Goal: Information Seeking & Learning: Find specific fact

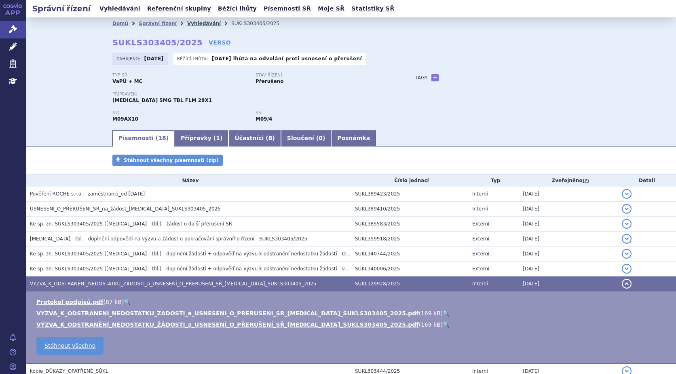
click at [190, 23] on link "Vyhledávání" at bounding box center [204, 24] width 34 height 6
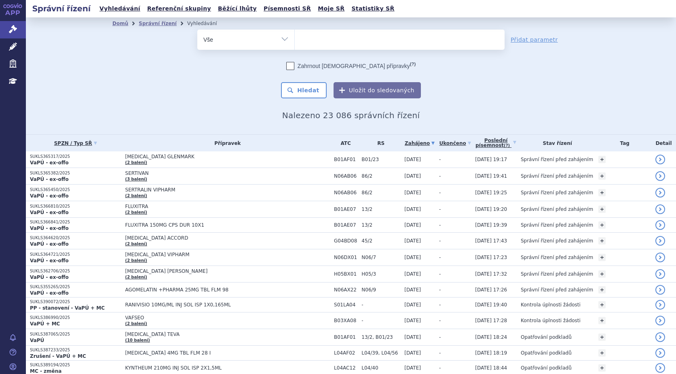
click at [387, 40] on ul at bounding box center [400, 38] width 210 height 17
click at [295, 40] on select at bounding box center [294, 39] width 0 height 20
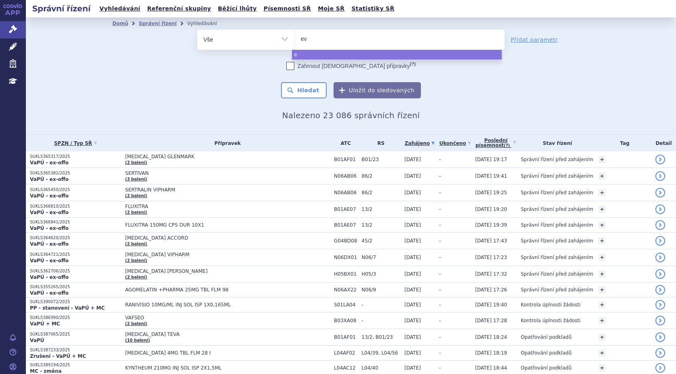
type input "evr"
type input "evry"
type input "evrys"
type input "evrysd"
type input "evrysdi"
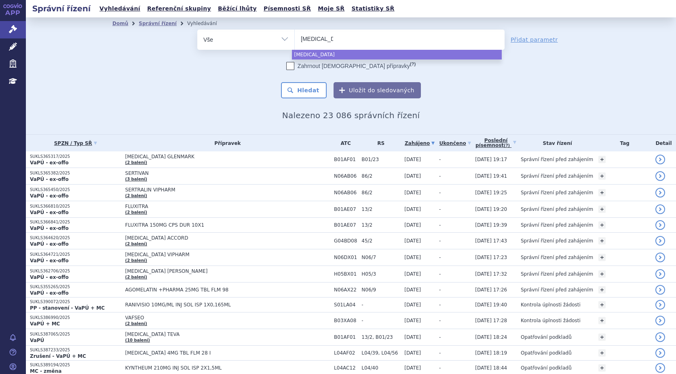
select select "evrysdi"
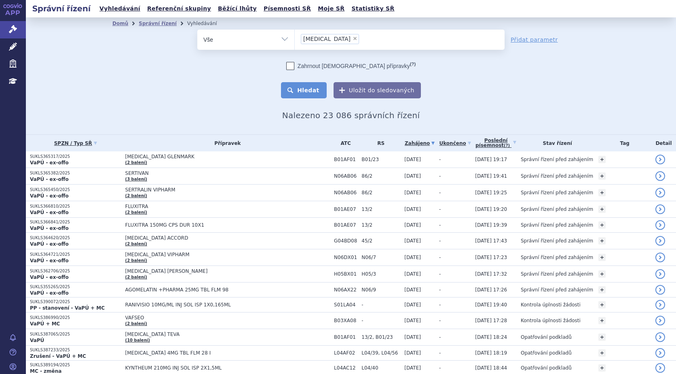
click at [312, 86] on button "Hledat" at bounding box center [304, 90] width 46 height 16
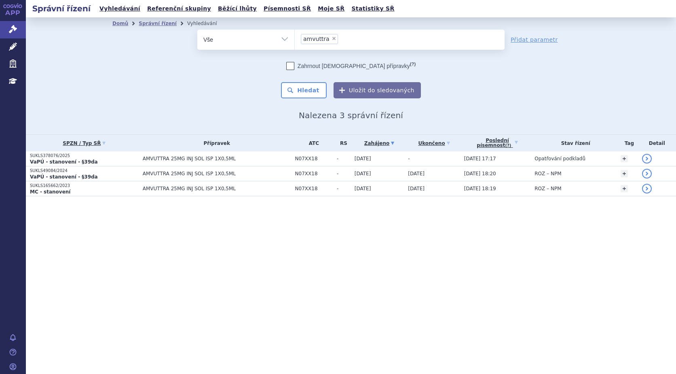
click at [332, 40] on span "×" at bounding box center [334, 38] width 5 height 5
click at [295, 40] on select "amvuttra" at bounding box center [294, 39] width 0 height 20
select select
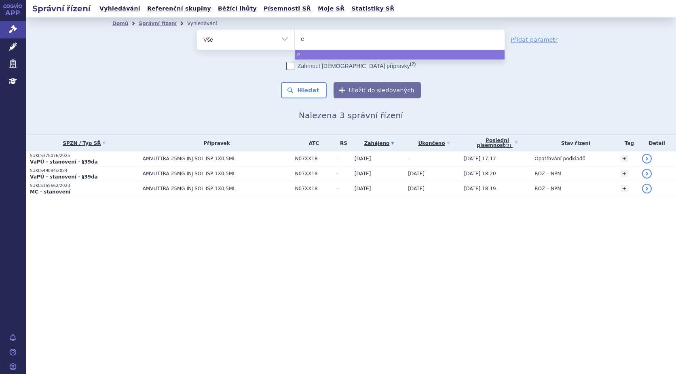
type input "ev"
type input "evr"
type input "evrys"
type input "evrysd"
type input "evrysdi"
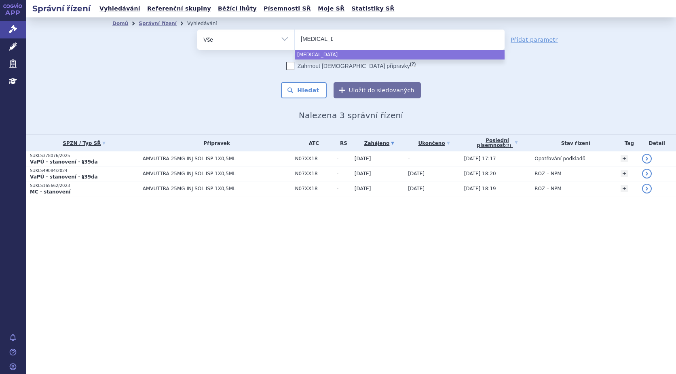
select select "[MEDICAL_DATA]"
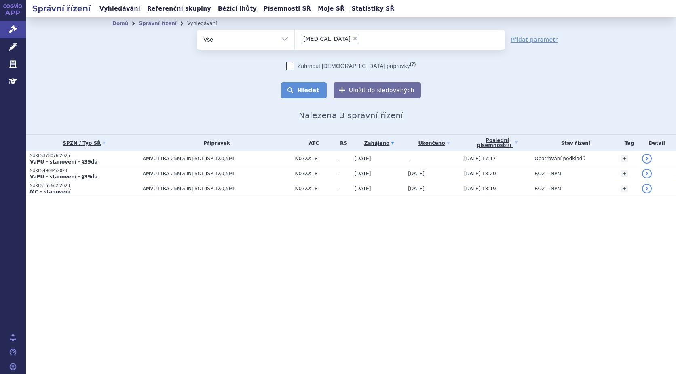
click at [300, 92] on button "Hledat" at bounding box center [304, 90] width 46 height 16
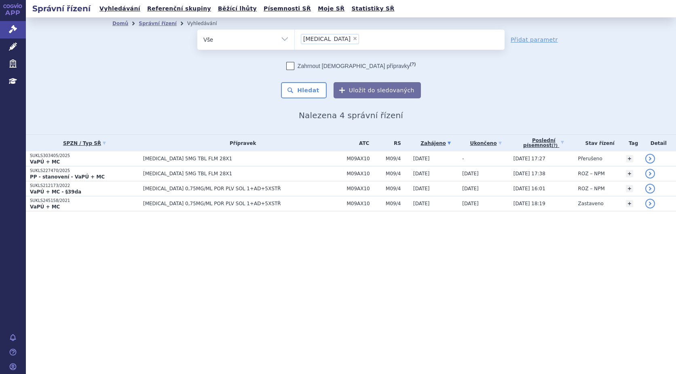
click at [353, 38] on span "×" at bounding box center [355, 38] width 5 height 5
click at [295, 38] on select "evrysdi" at bounding box center [294, 39] width 0 height 20
select select
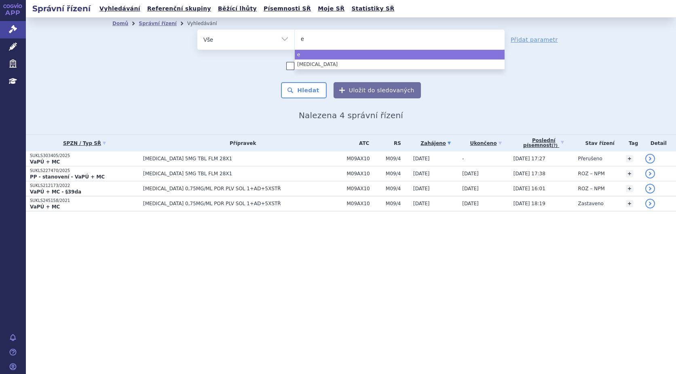
type input "ev"
type input "evr"
type input "evry"
type input "evrys"
type input "evrysi"
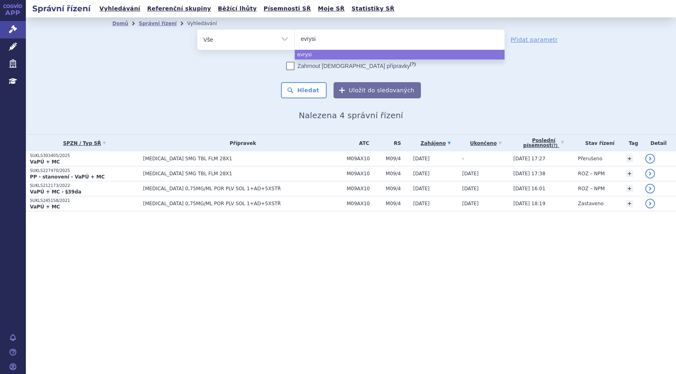
type input "evrys"
type input "evrysd"
type input "evrysdi"
select select "evrysdi"
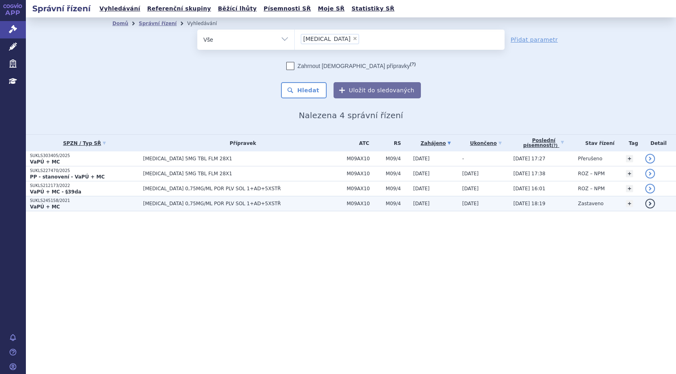
click at [51, 206] on strong "VaPÚ + MC" at bounding box center [45, 207] width 30 height 6
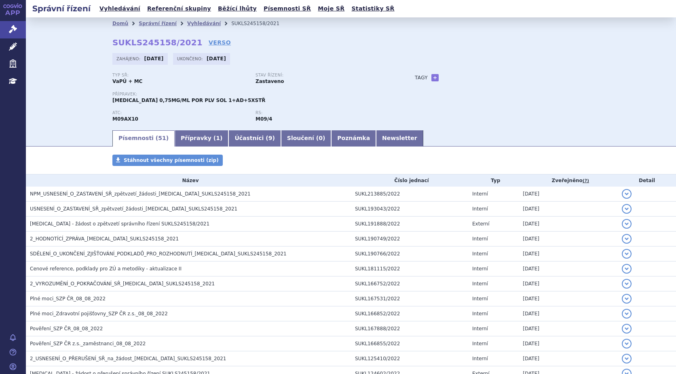
scroll to position [40, 0]
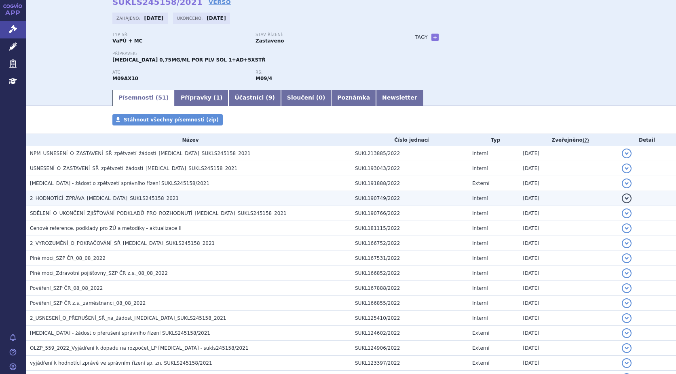
click at [54, 199] on span "2_HODNOTÍCÍ_ZPRÁVA_[MEDICAL_DATA]_SUKLS245158_2021" at bounding box center [104, 198] width 149 height 6
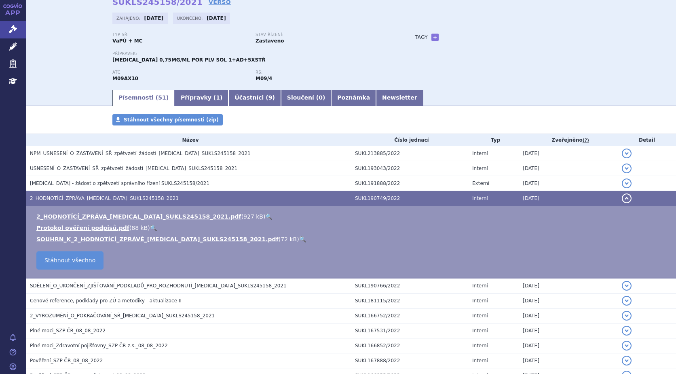
click at [265, 217] on link "🔍" at bounding box center [268, 216] width 7 height 6
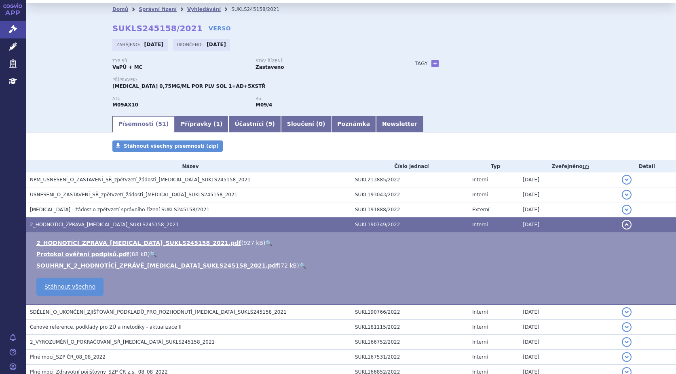
scroll to position [0, 0]
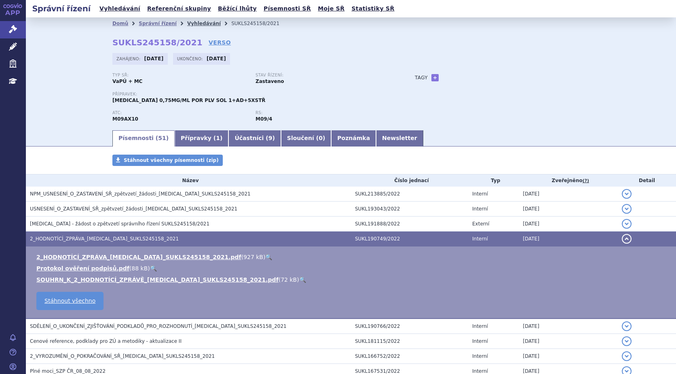
click at [189, 25] on link "Vyhledávání" at bounding box center [204, 24] width 34 height 6
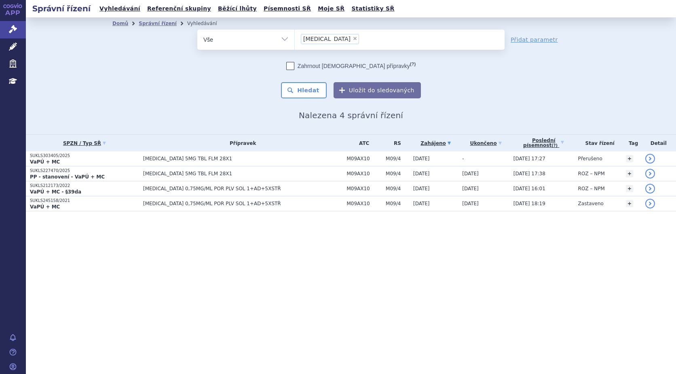
click at [353, 39] on span "×" at bounding box center [355, 38] width 5 height 5
click at [295, 39] on select "evrysdi" at bounding box center [294, 39] width 0 height 20
select select
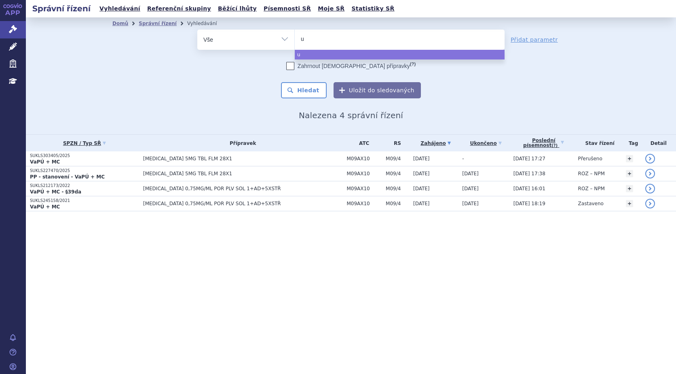
type input "ul"
type input "ult"
type input "ultom"
type input "ultomi"
type input "ultomiri"
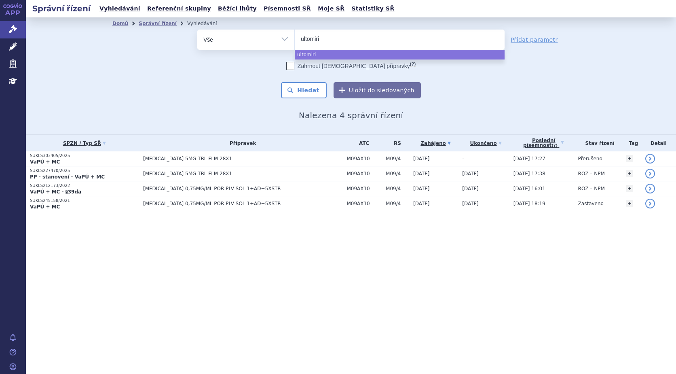
type input "ultomiris"
select select "ultomiris"
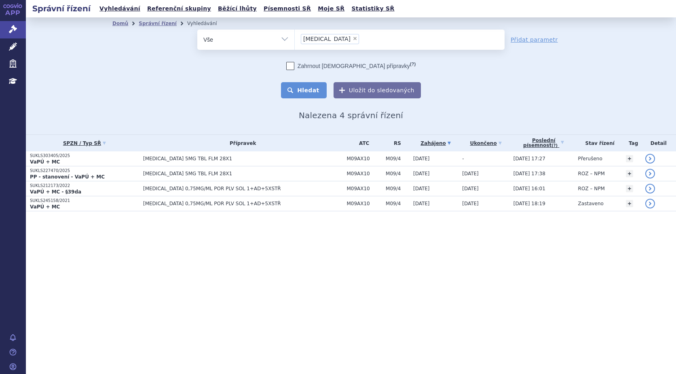
click at [305, 93] on button "Hledat" at bounding box center [304, 90] width 46 height 16
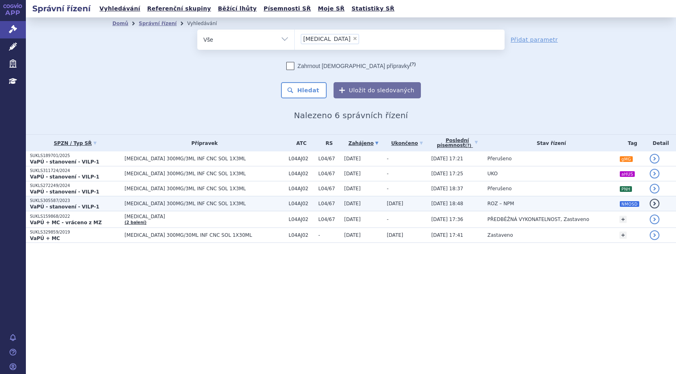
click at [66, 204] on strong "VaPÚ - stanovení - VILP-1" at bounding box center [65, 207] width 70 height 6
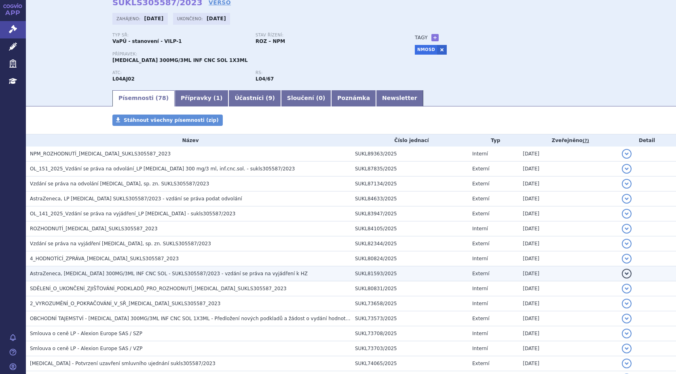
scroll to position [40, 0]
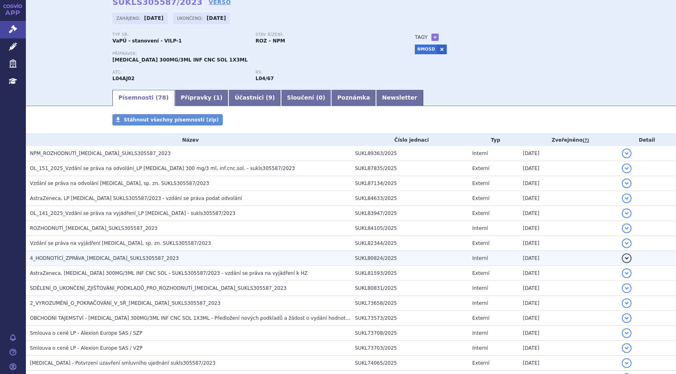
click at [86, 256] on span "4_HODNOTÍCÍ_ZPRÁVA_[MEDICAL_DATA]_SUKLS305587_2023" at bounding box center [104, 258] width 149 height 6
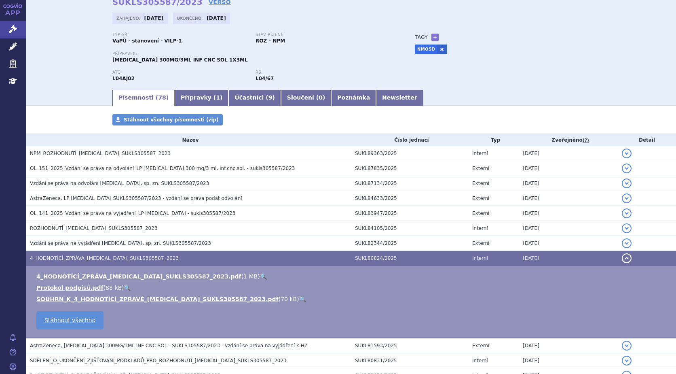
click at [260, 276] on link "🔍" at bounding box center [263, 276] width 7 height 6
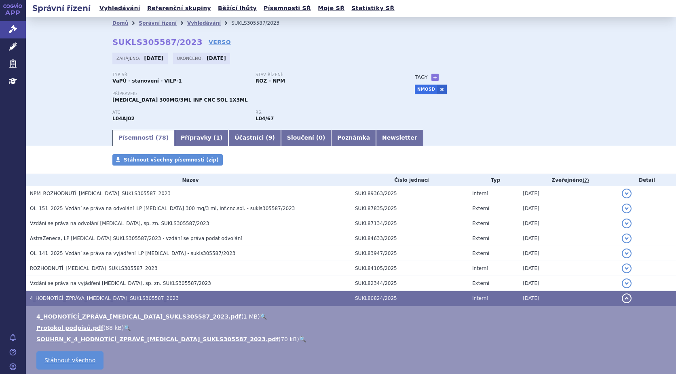
scroll to position [0, 0]
click at [195, 25] on link "Vyhledávání" at bounding box center [204, 24] width 34 height 6
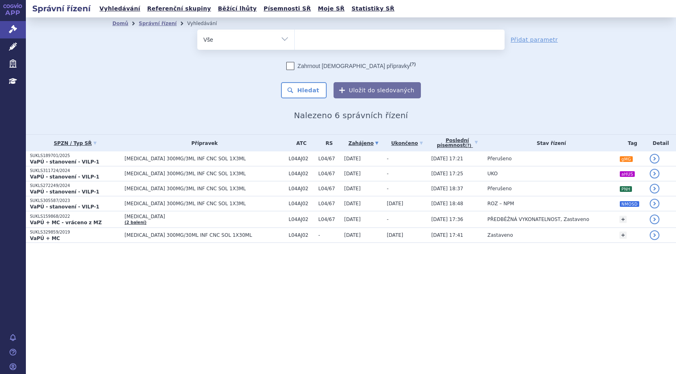
select select
type input "sp"
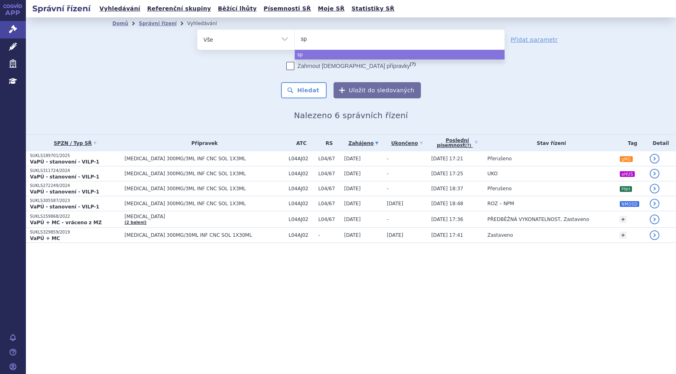
type input "spi"
type input "spin"
type input "spinr"
type input "spinra"
type input "spinrazaq"
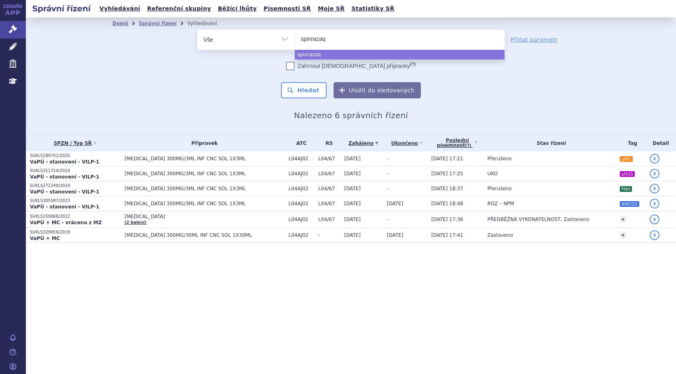
select select "spinrazaq"
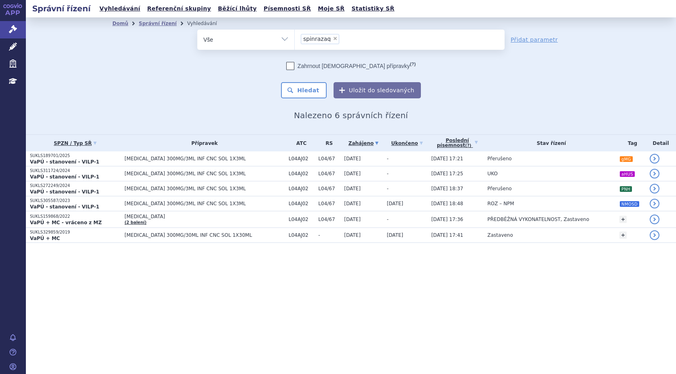
click at [333, 40] on span "×" at bounding box center [335, 38] width 5 height 5
click at [295, 40] on select "ultomiris spinrazaq" at bounding box center [294, 39] width 0 height 20
select select
type input "s"
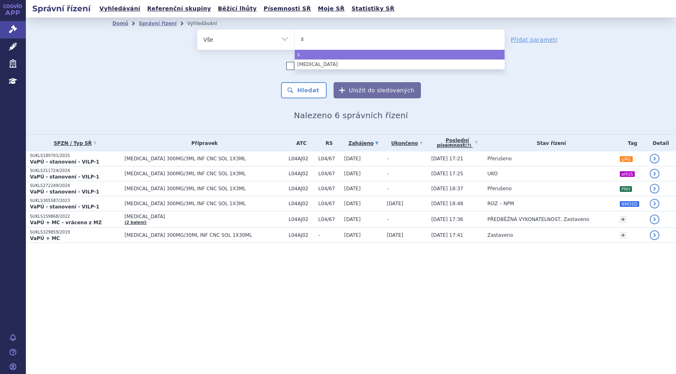
type input "sp"
type input "spi"
type input "spin"
type input "spinr"
type input "spinraz"
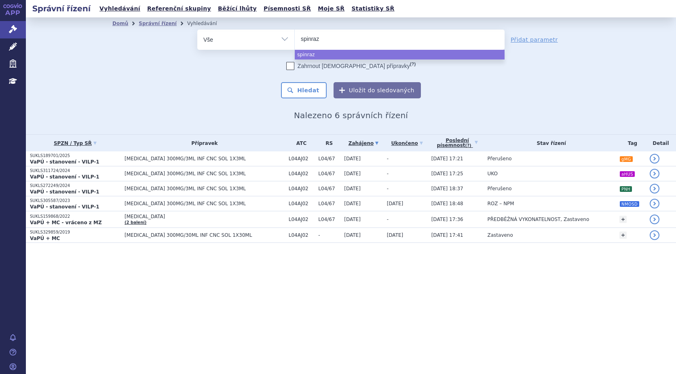
type input "spinraza"
select select "spinraza"
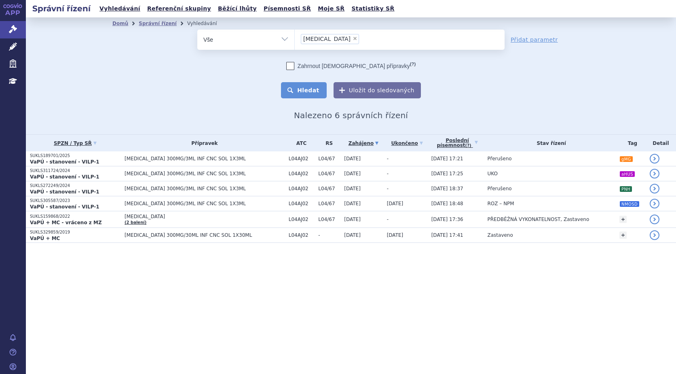
click at [309, 94] on button "Hledat" at bounding box center [304, 90] width 46 height 16
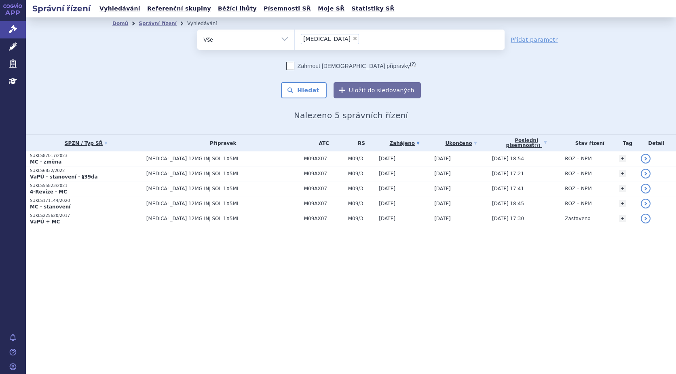
click at [353, 38] on span "×" at bounding box center [355, 38] width 5 height 5
click at [295, 38] on select "spinraza" at bounding box center [294, 39] width 0 height 20
select select
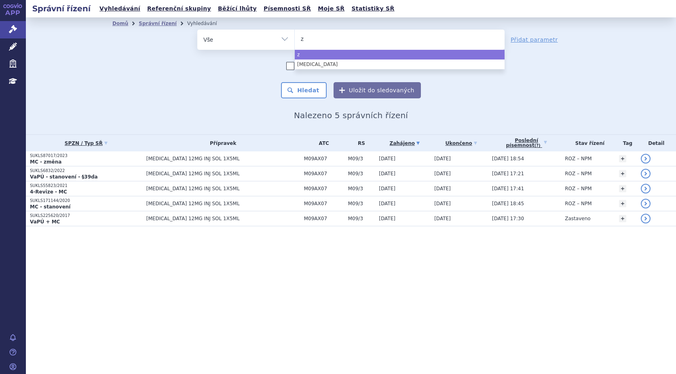
type input "zo"
type input "zol"
type input "zolg"
select select "zolg"
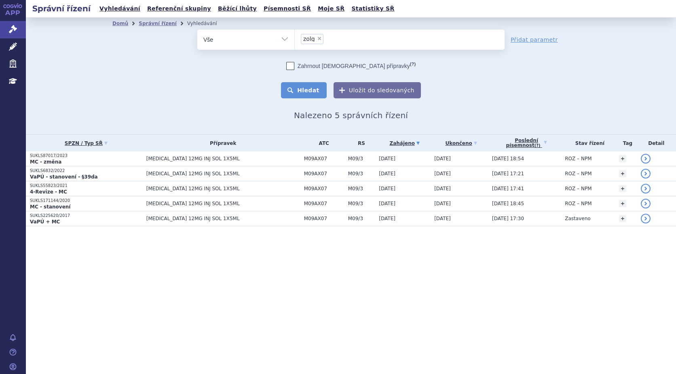
click at [312, 91] on button "Hledat" at bounding box center [304, 90] width 46 height 16
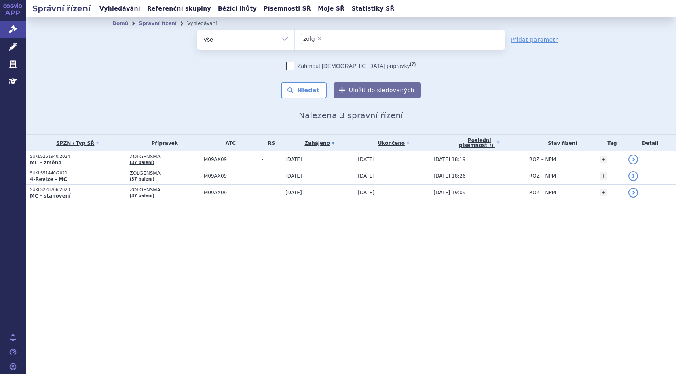
click at [317, 38] on span "×" at bounding box center [319, 38] width 5 height 5
click at [295, 38] on select "zolg" at bounding box center [294, 39] width 0 height 20
select select
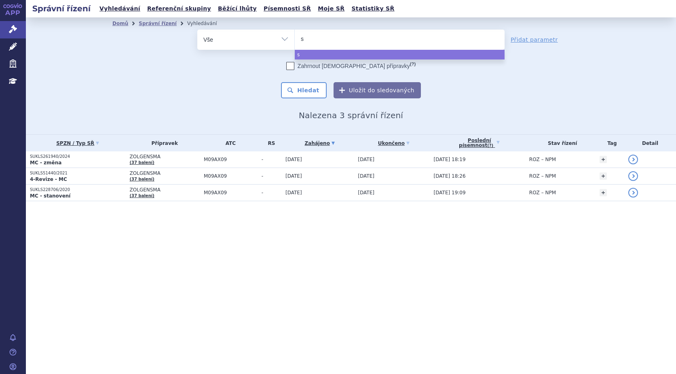
type input "sp"
type input "spi"
type input "spin"
type input "spinr"
type input "spinraz"
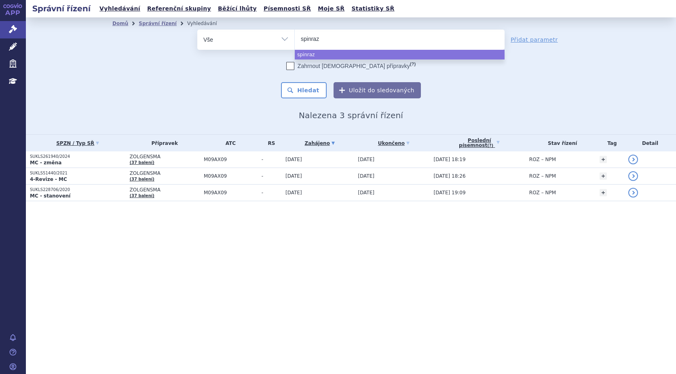
type input "[MEDICAL_DATA]"
select select "[MEDICAL_DATA]"
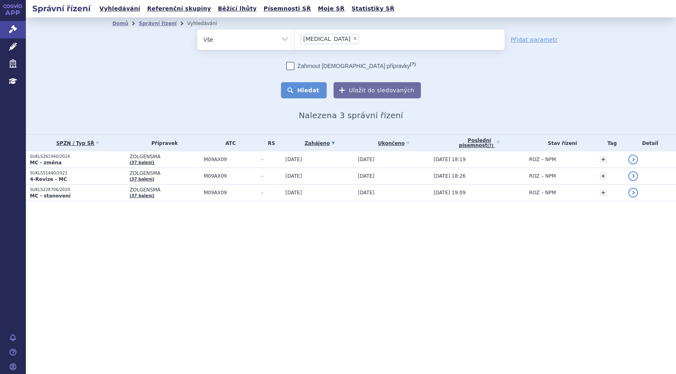
click at [302, 91] on button "Hledat" at bounding box center [304, 90] width 46 height 16
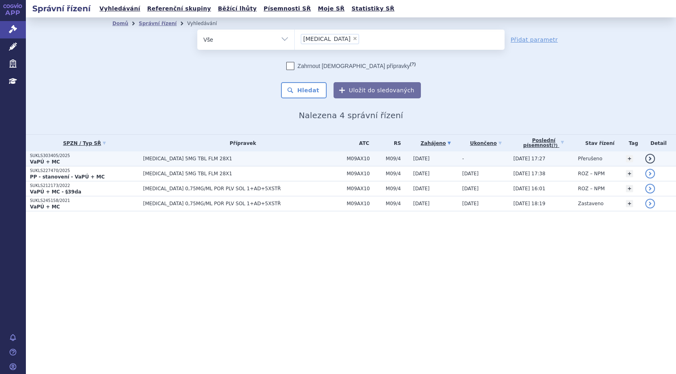
click at [51, 163] on strong "VaPÚ + MC" at bounding box center [45, 162] width 30 height 6
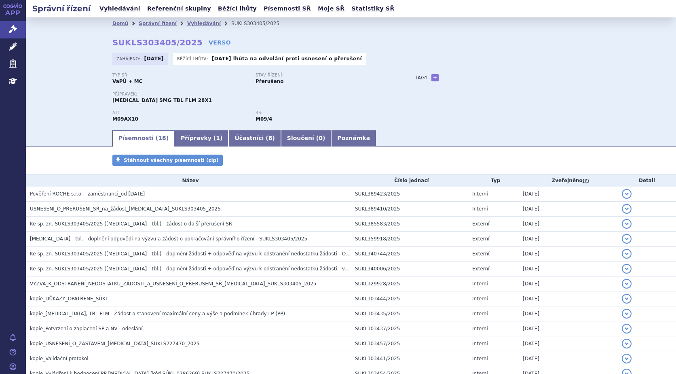
scroll to position [121, 0]
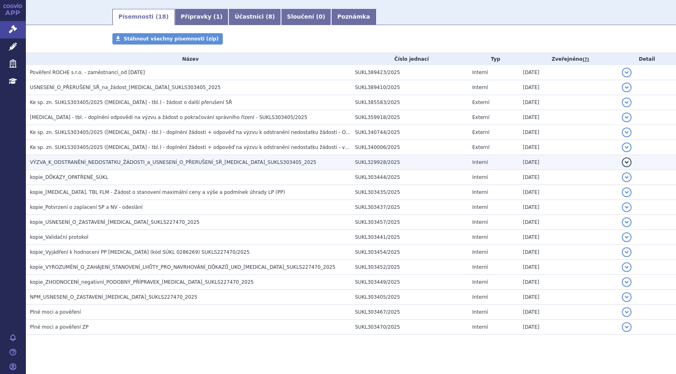
click at [126, 162] on span "VÝZVA_K_ODSTRANĚNÍ_NEDOSTATKU_ŽÁDOSTI_a_USNESENÍ_O_PŘERUŠENÍ_SŘ_EVRYSDI_SUKLS30…" at bounding box center [173, 162] width 286 height 6
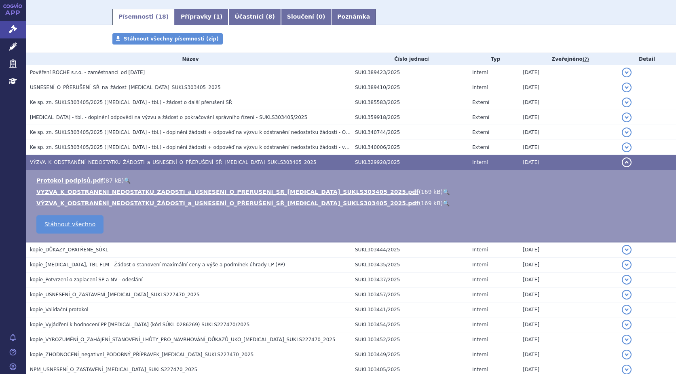
click at [443, 191] on link "🔍" at bounding box center [446, 191] width 7 height 6
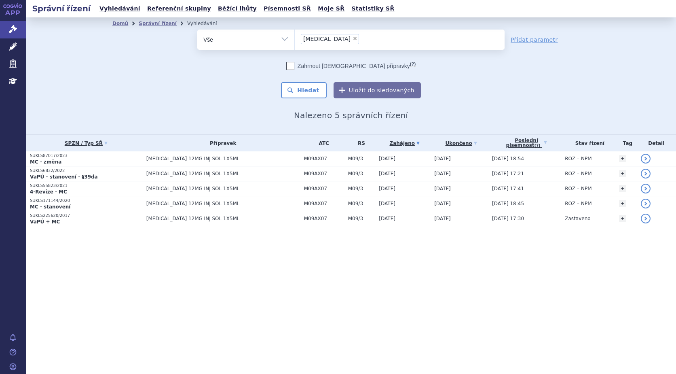
click at [353, 40] on span "×" at bounding box center [355, 38] width 5 height 5
click at [295, 40] on select "spinraza" at bounding box center [294, 39] width 0 height 20
select select
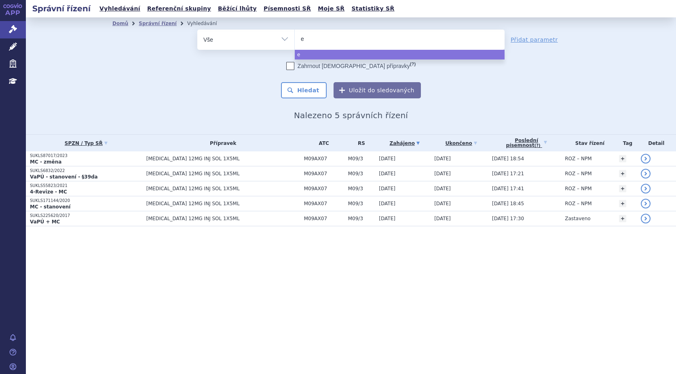
type input "ev"
type input "evr"
type input "evrys"
type input "evrysd"
type input "evrysdi"
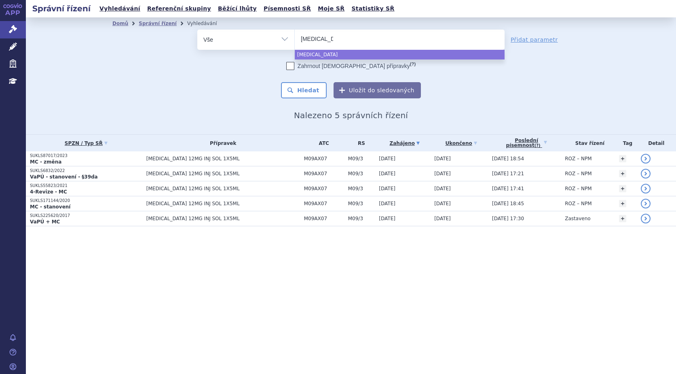
select select "evrysdi"
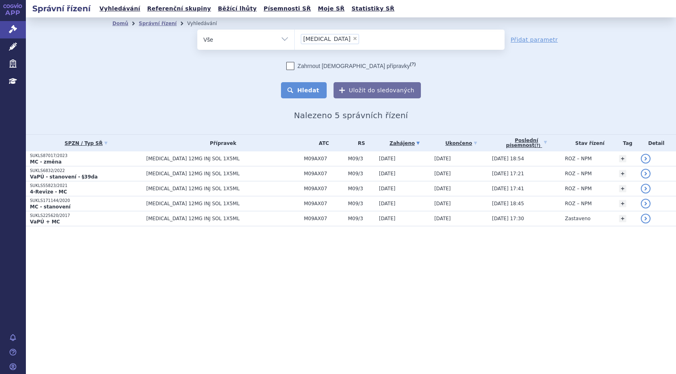
click at [302, 89] on button "Hledat" at bounding box center [304, 90] width 46 height 16
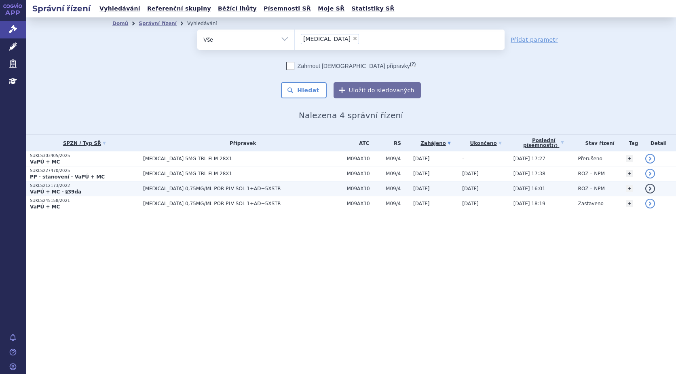
click at [78, 188] on p "VaPÚ + MC - §39da" at bounding box center [84, 191] width 109 height 6
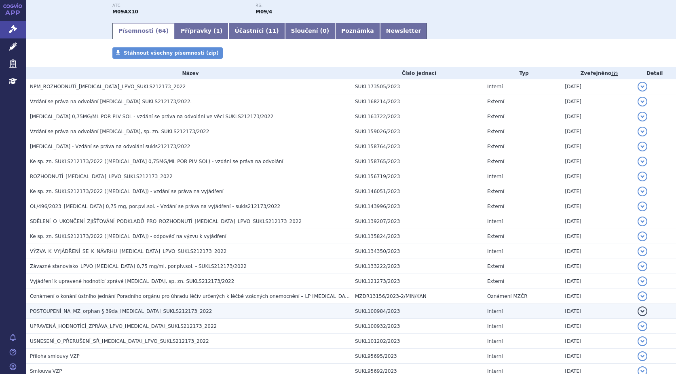
scroll to position [121, 0]
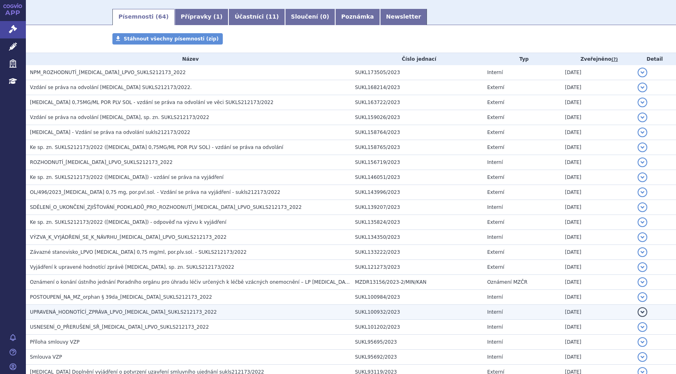
click at [77, 310] on span "UPRAVENÁ_HODNOTÍCÍ_ZPRÁVA_LPVO_EVRYSDI_SUKLS212173_2022" at bounding box center [123, 312] width 187 height 6
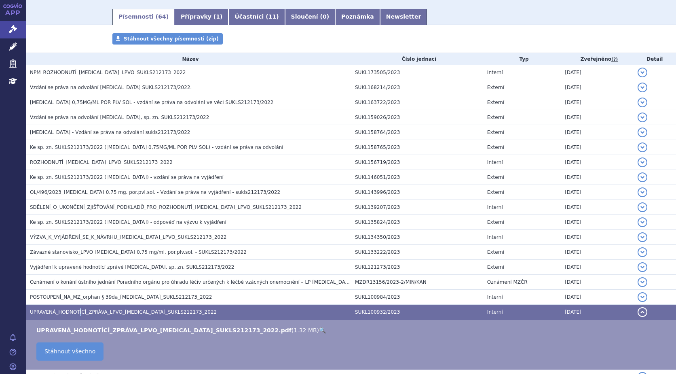
click at [319, 330] on link "🔍" at bounding box center [322, 330] width 7 height 6
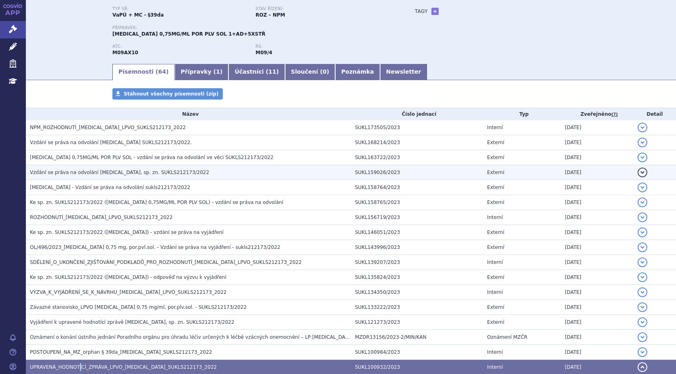
scroll to position [0, 0]
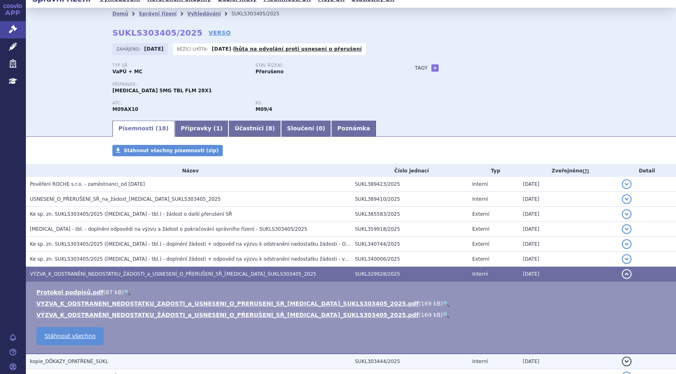
scroll to position [1, 0]
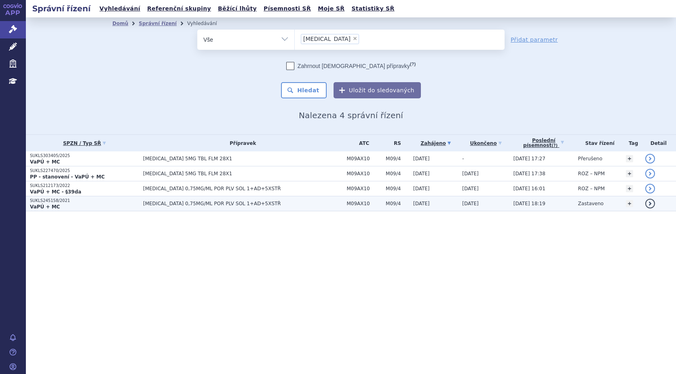
click at [39, 205] on strong "VaPÚ + MC" at bounding box center [45, 207] width 30 height 6
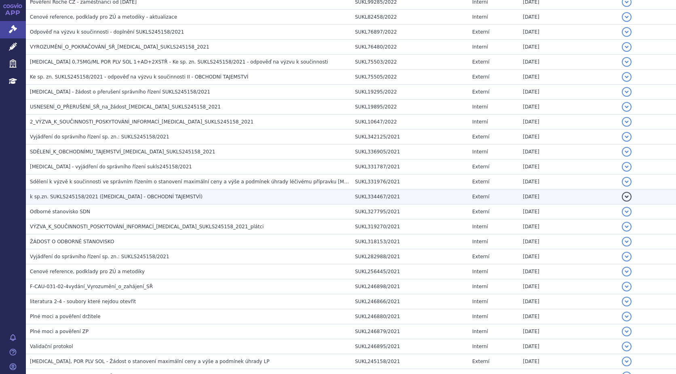
scroll to position [566, 0]
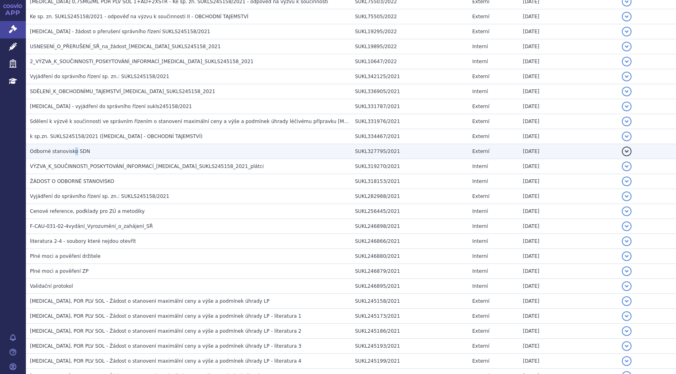
click at [72, 152] on span "Odborné stanovisko SDN" at bounding box center [60, 151] width 60 height 6
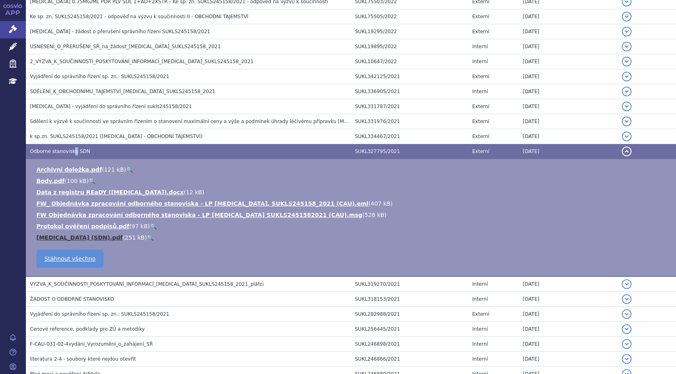
click at [53, 236] on link "Risdiplam (SDN).pdf" at bounding box center [79, 237] width 86 height 6
